Goal: Task Accomplishment & Management: Complete application form

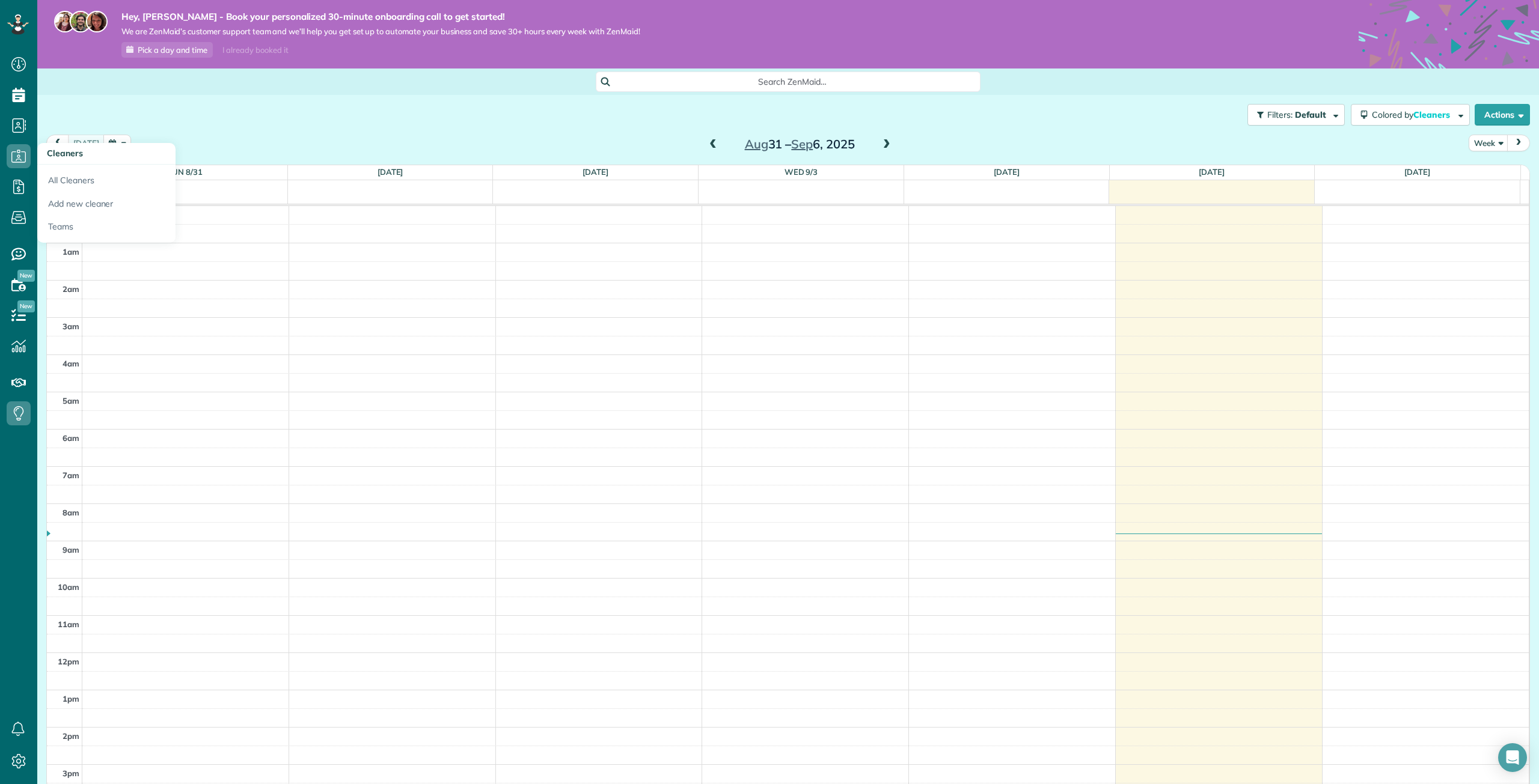
scroll to position [231, 0]
click at [12, 129] on icon at bounding box center [19, 125] width 24 height 24
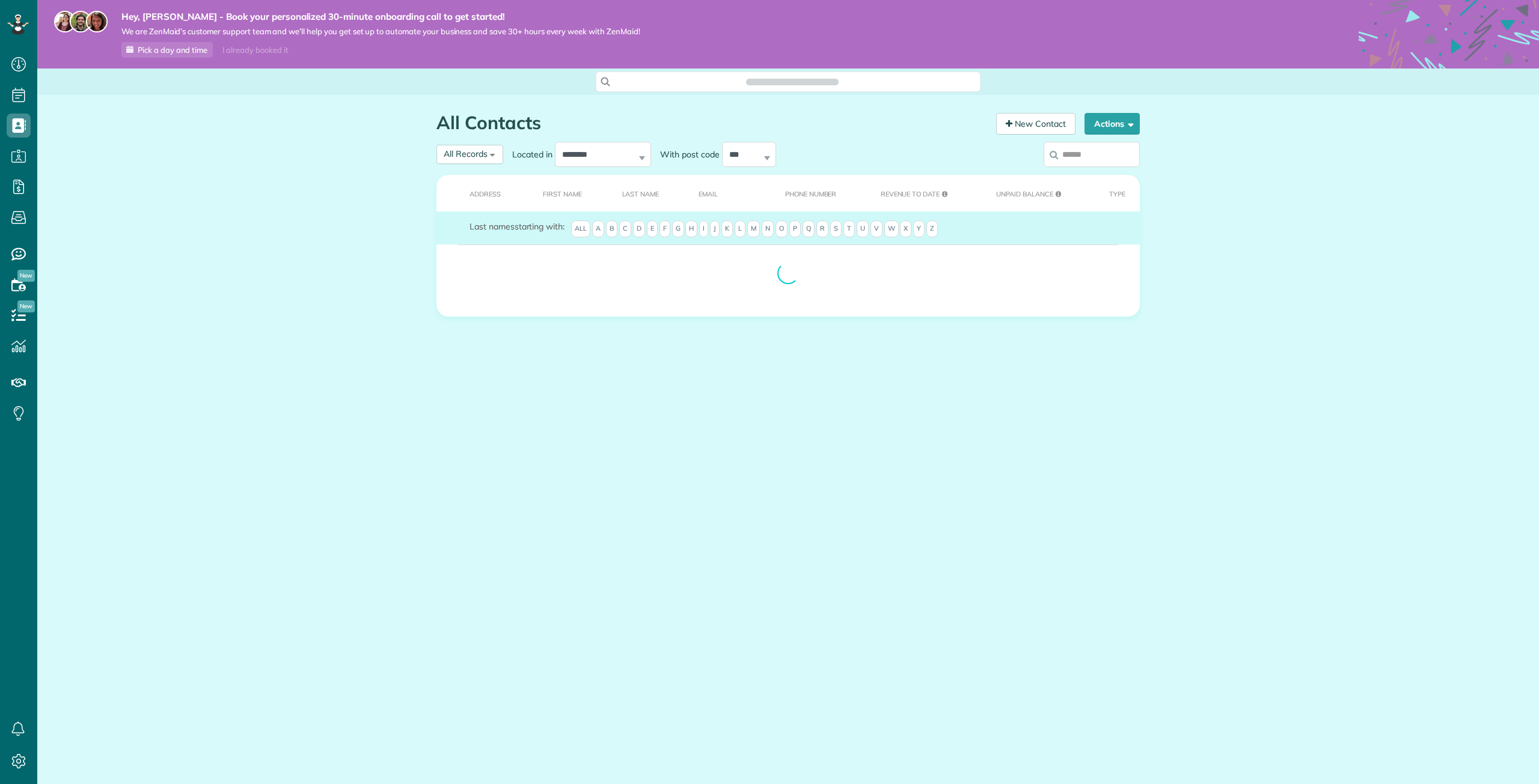
scroll to position [5, 5]
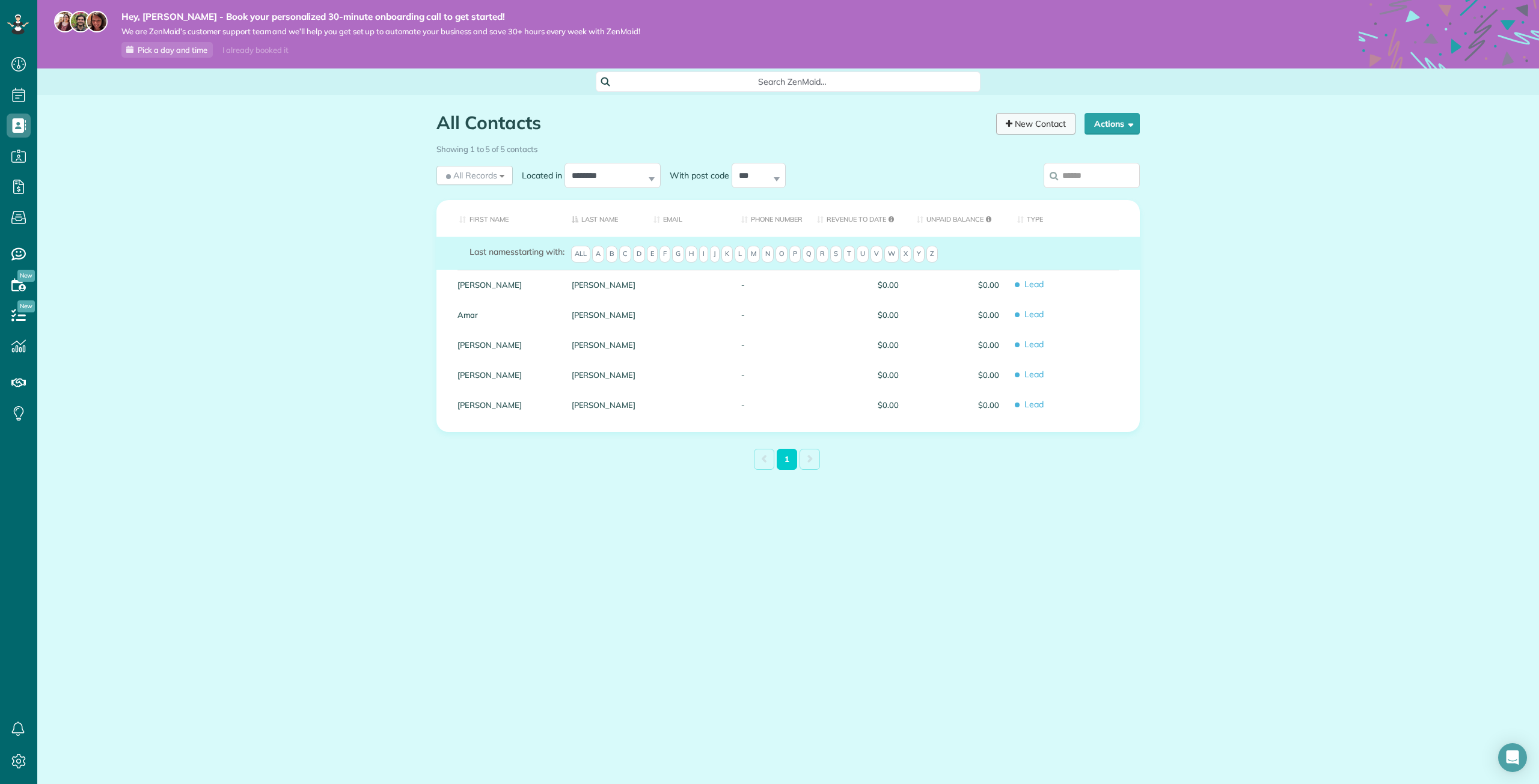
click at [1046, 124] on link "New Contact" at bounding box center [1035, 124] width 79 height 22
click at [1038, 124] on link "New Contact" at bounding box center [1035, 124] width 79 height 22
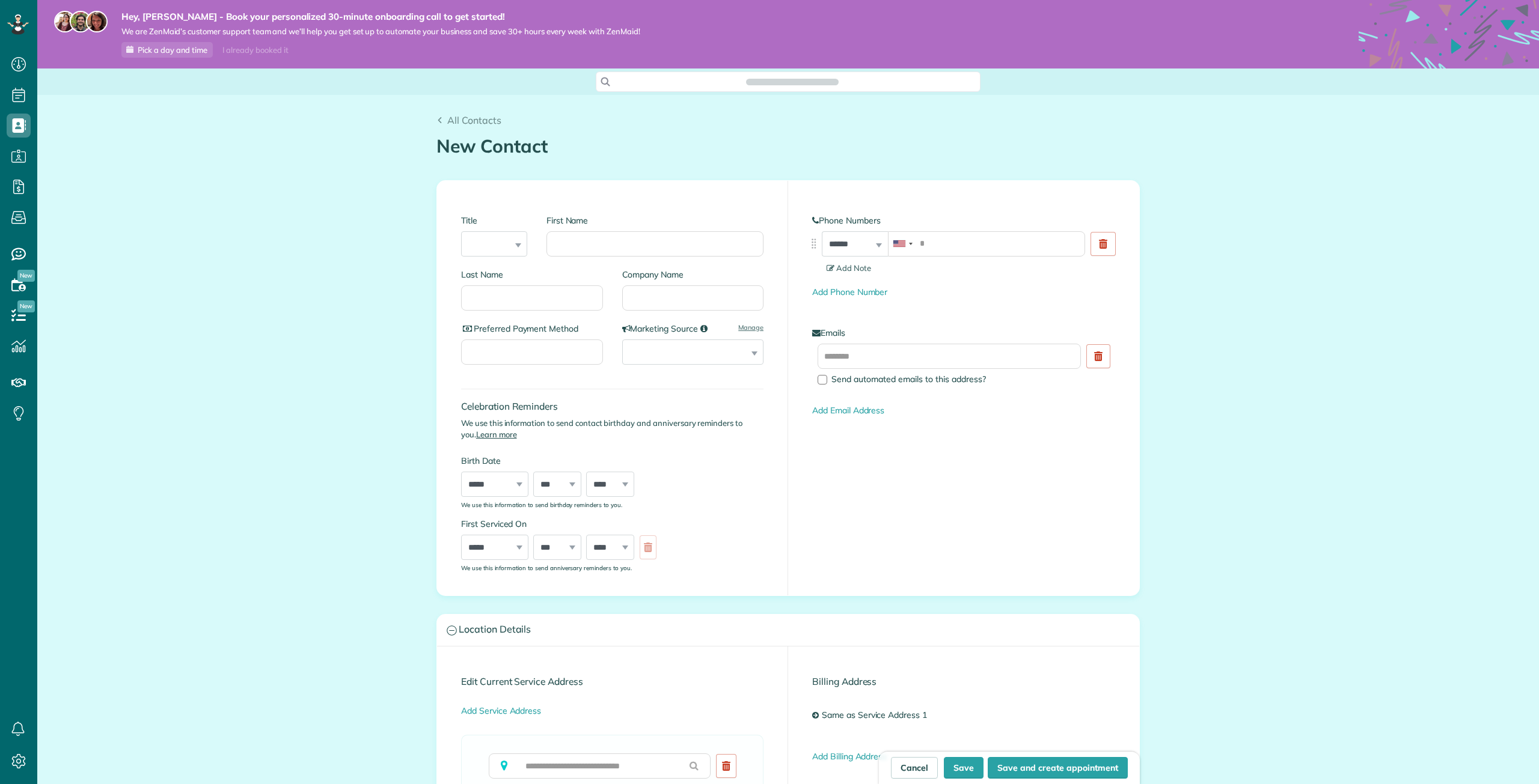
scroll to position [784, 37]
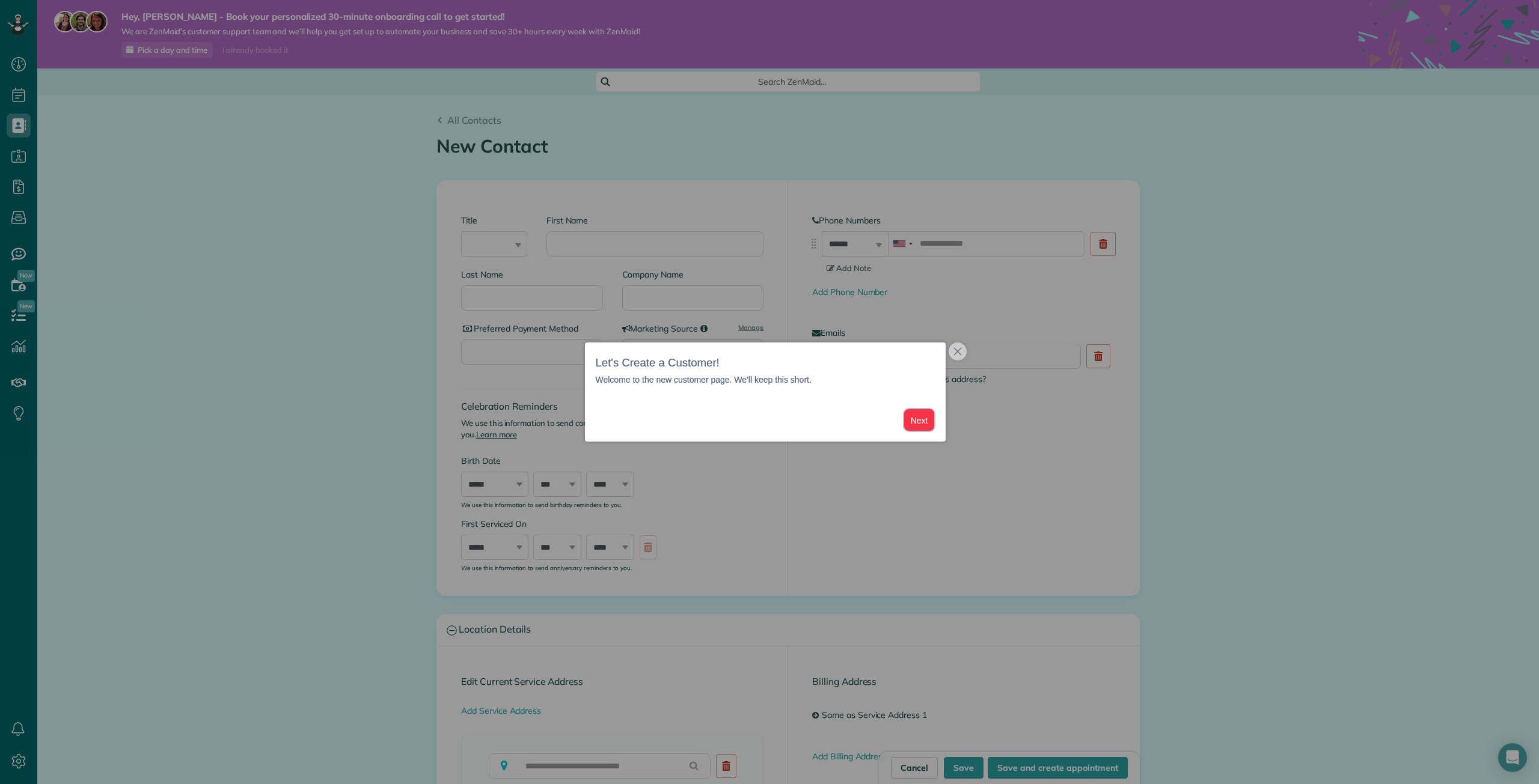
click at [915, 418] on button "Next" at bounding box center [919, 420] width 30 height 22
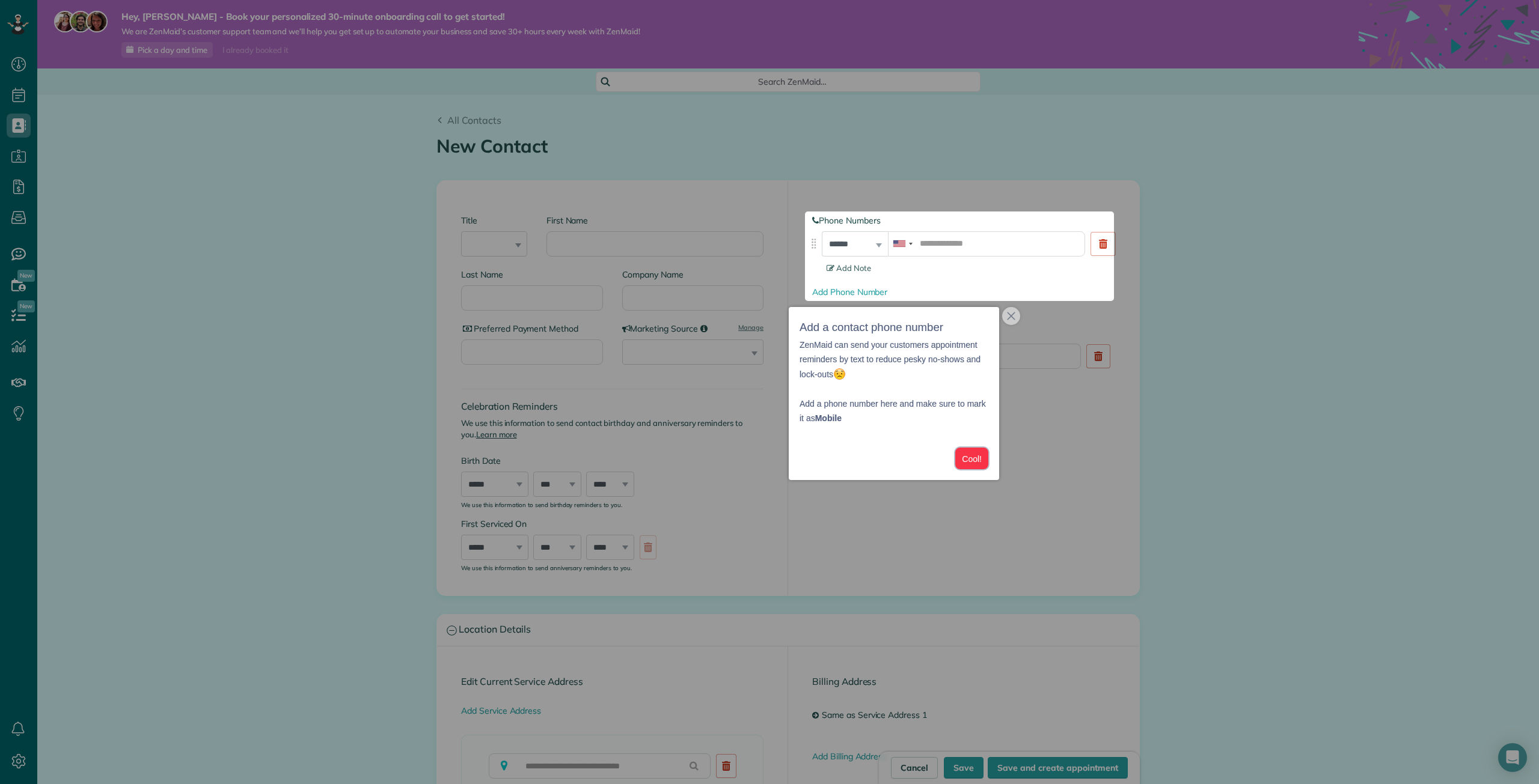
click at [975, 465] on button "Cool!" at bounding box center [971, 459] width 33 height 22
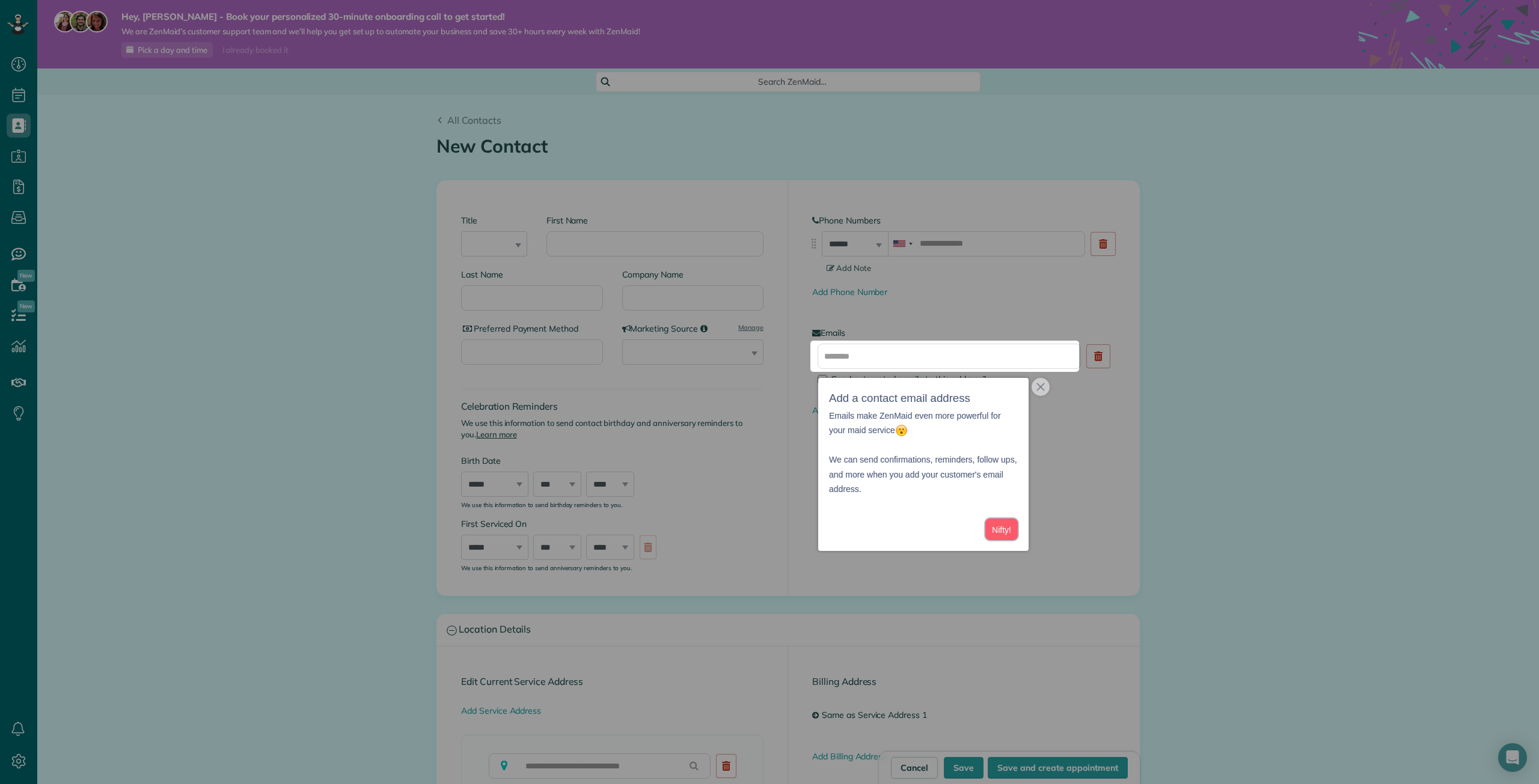
click at [998, 528] on button "Nifty!" at bounding box center [1002, 530] width 33 height 22
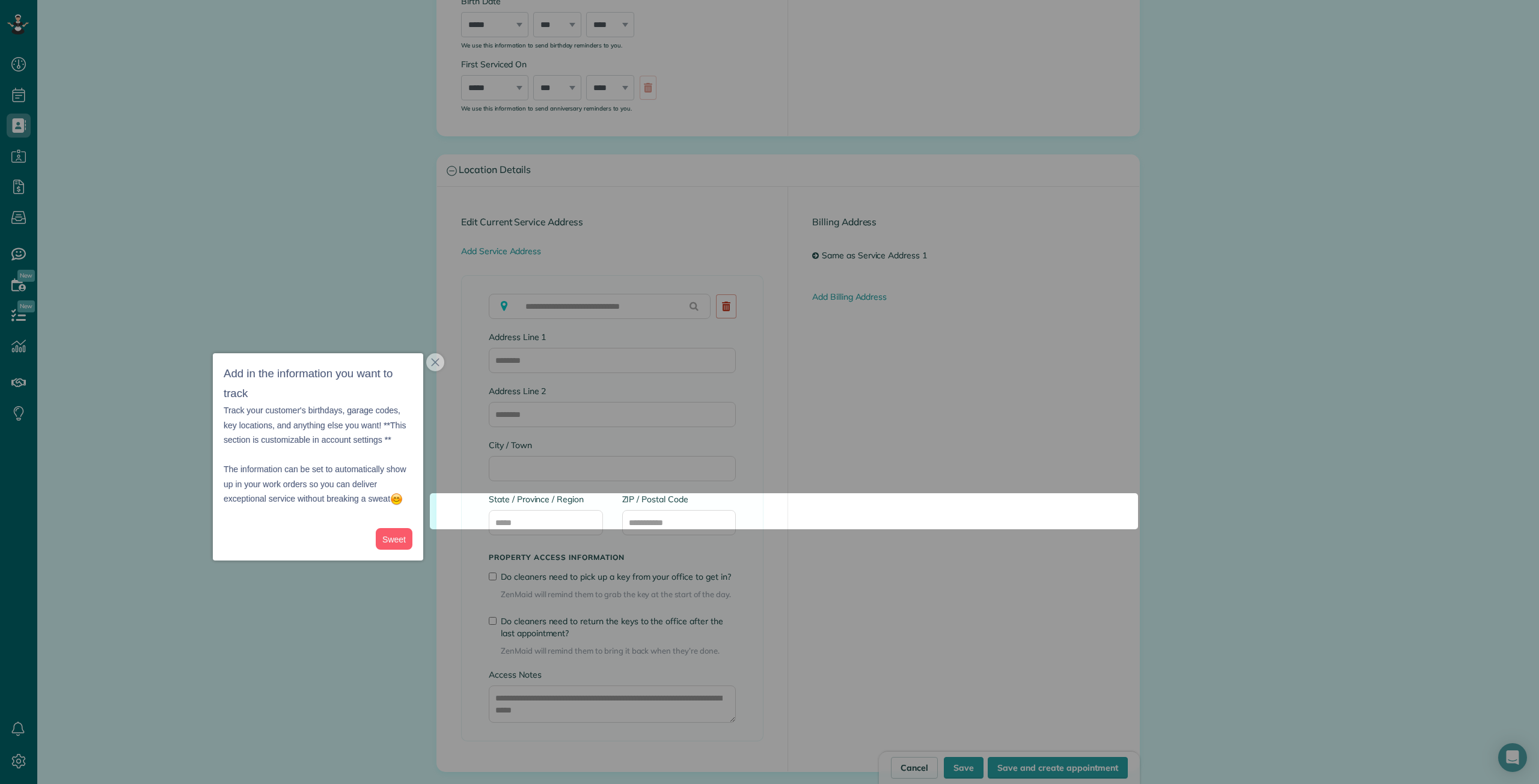
scroll to position [732, 0]
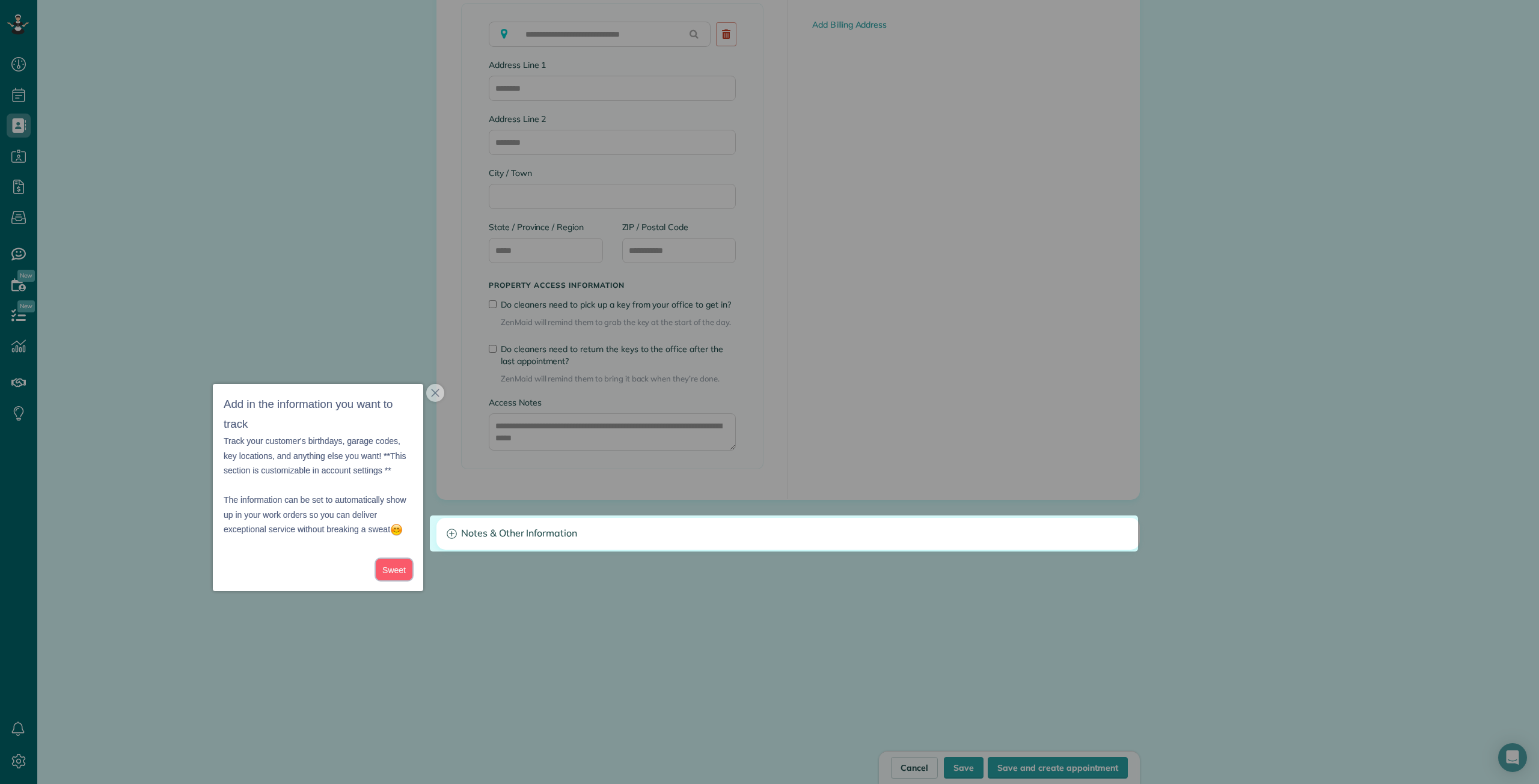
click at [393, 563] on button "Sweet" at bounding box center [394, 570] width 37 height 22
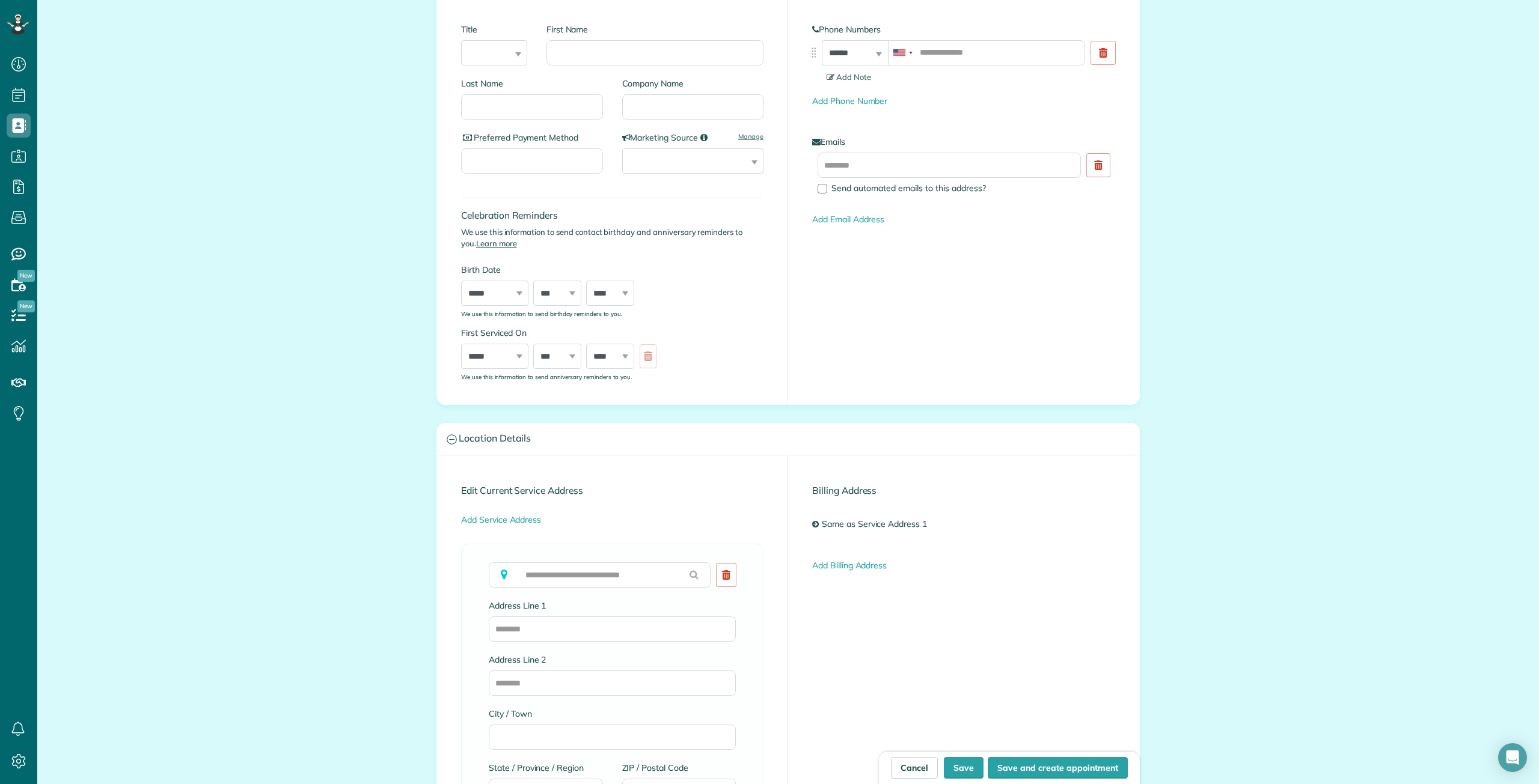
scroll to position [0, 0]
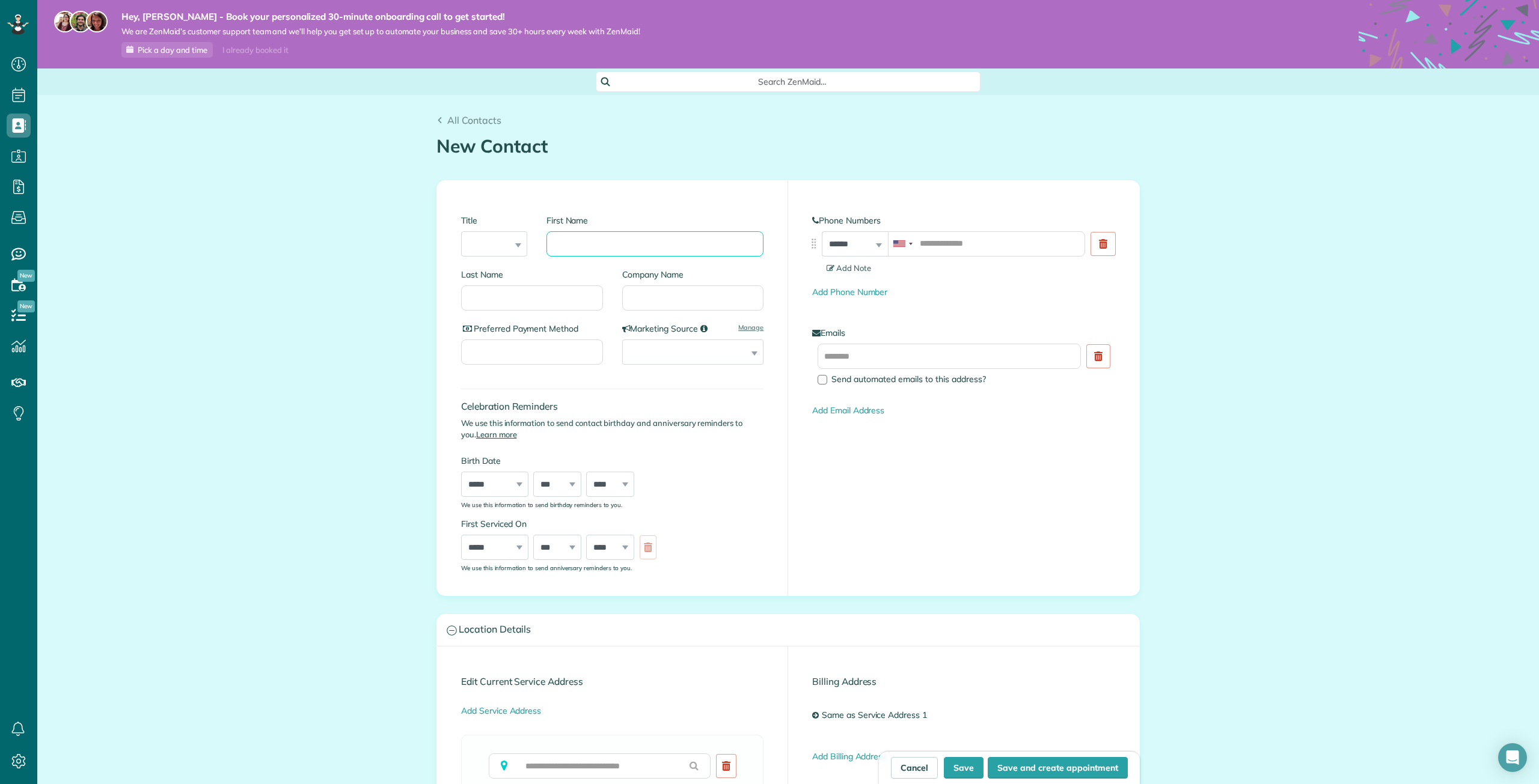
click at [583, 256] on input "First Name" at bounding box center [655, 244] width 217 height 25
